Goal: Task Accomplishment & Management: Use online tool/utility

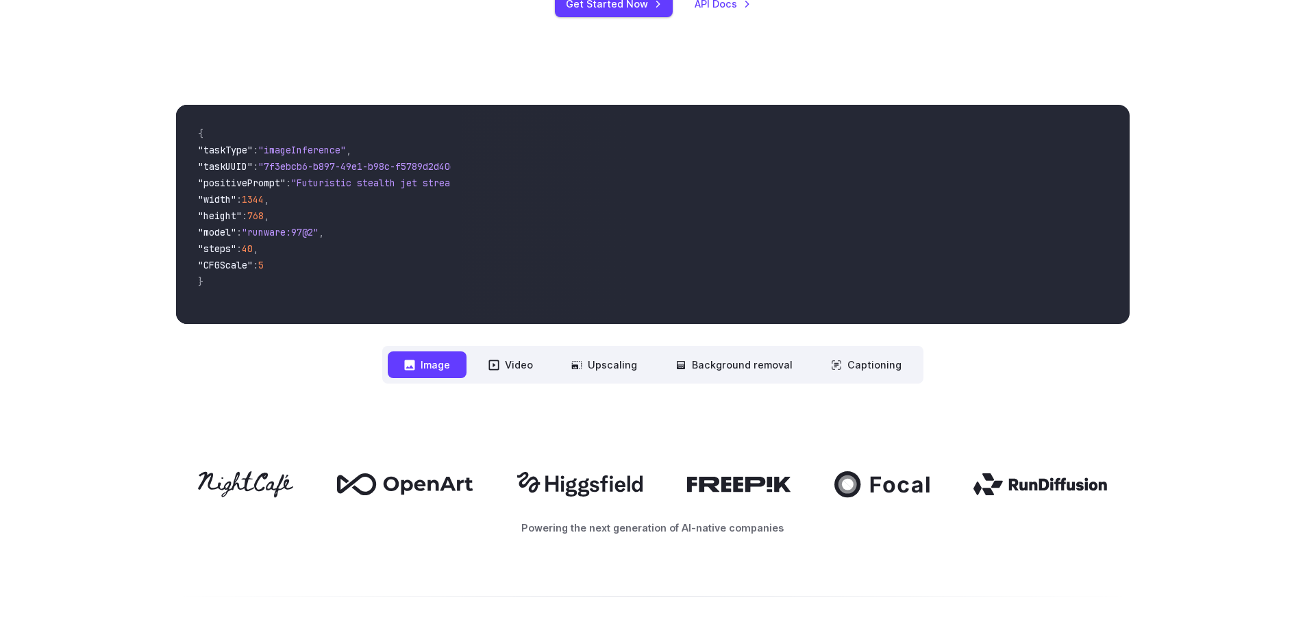
scroll to position [480, 0]
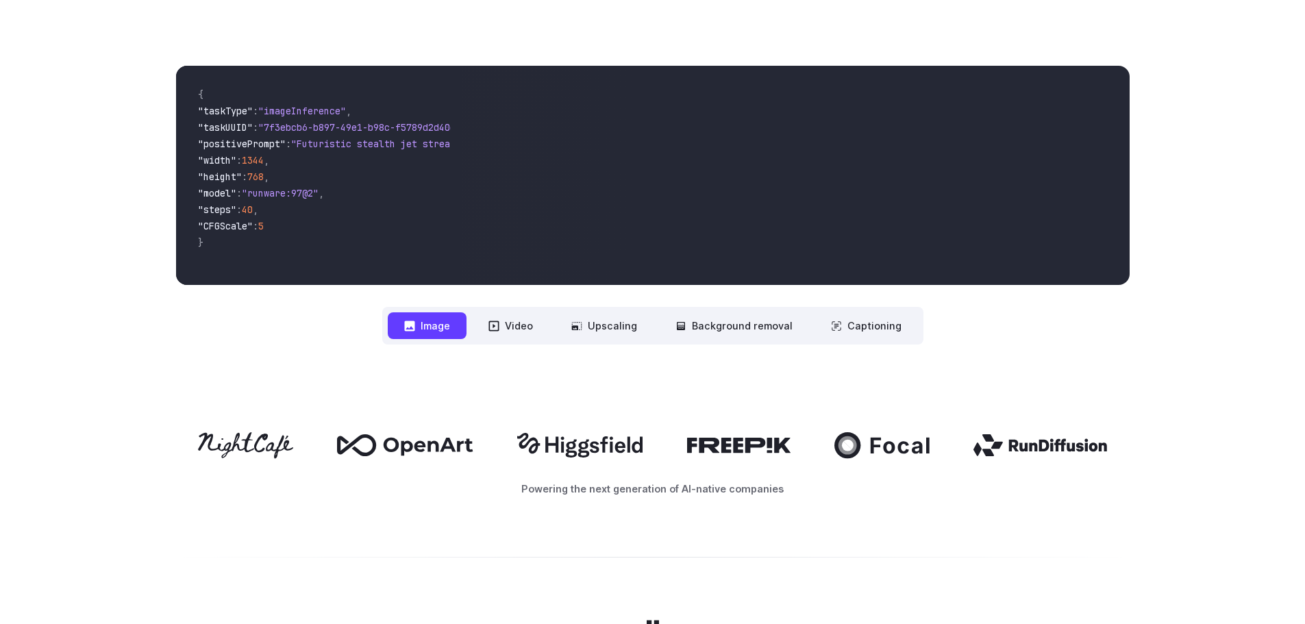
click at [448, 329] on button "Image" at bounding box center [427, 325] width 79 height 27
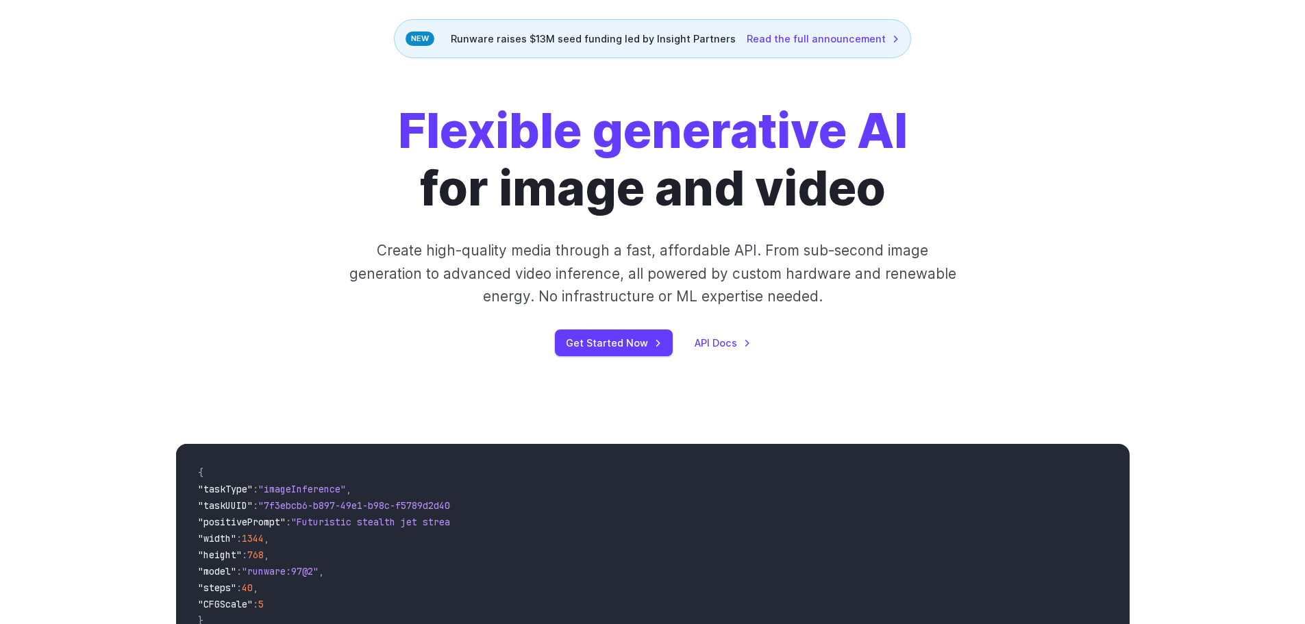
scroll to position [0, 0]
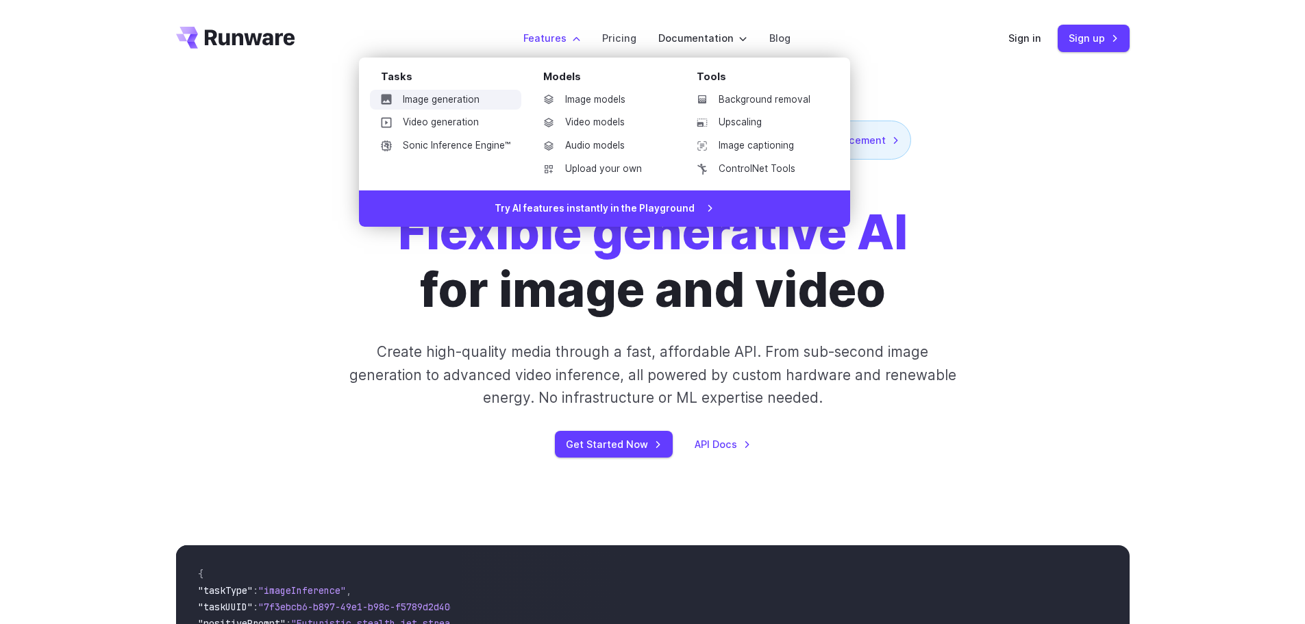
click at [471, 100] on link "Image generation" at bounding box center [445, 100] width 151 height 21
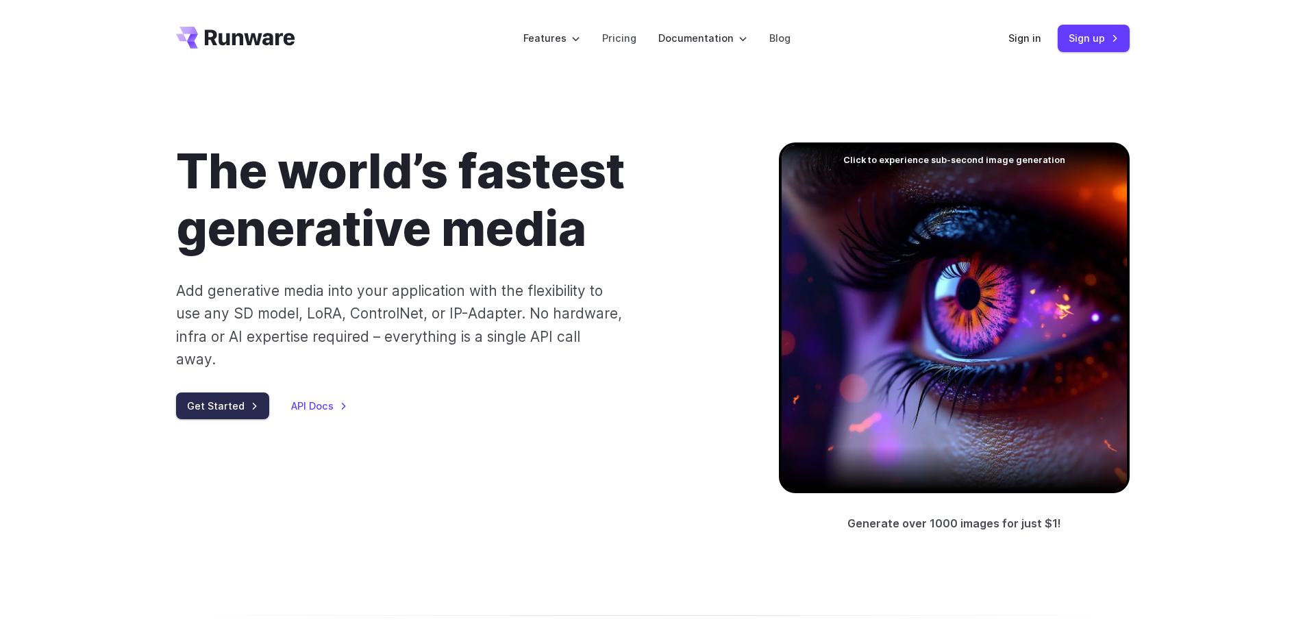
click at [228, 393] on link "Get Started" at bounding box center [222, 406] width 93 height 27
